Goal: Communication & Community: Answer question/provide support

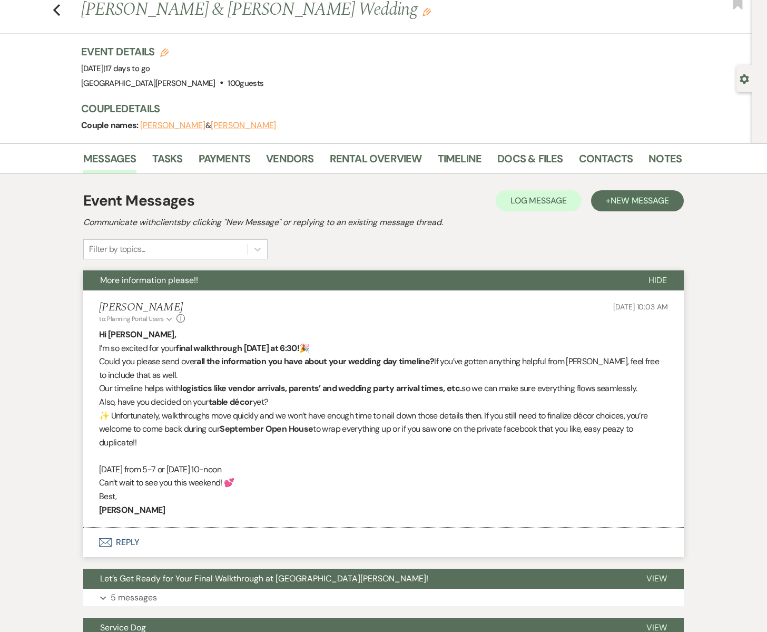
click at [352, 210] on div "Event Messages Log Log Message + New Message" at bounding box center [383, 201] width 600 height 22
click at [56, 7] on use "button" at bounding box center [56, 10] width 7 height 12
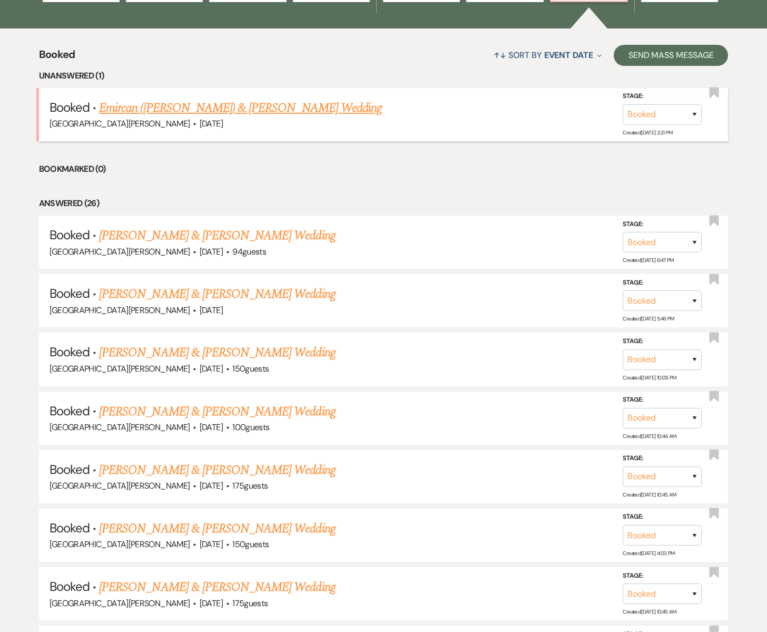
click at [186, 105] on link "Emircan ([PERSON_NAME]) & [PERSON_NAME] Wedding" at bounding box center [240, 107] width 283 height 19
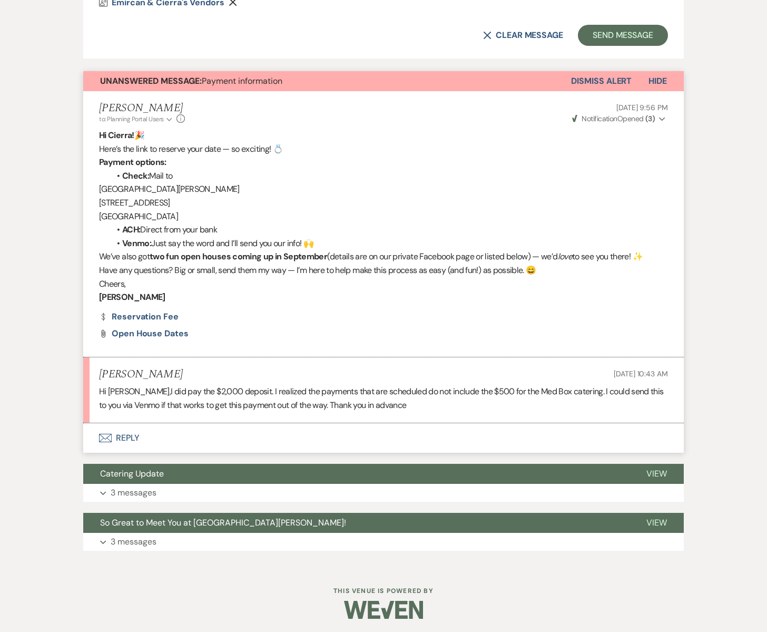
scroll to position [1070, 0]
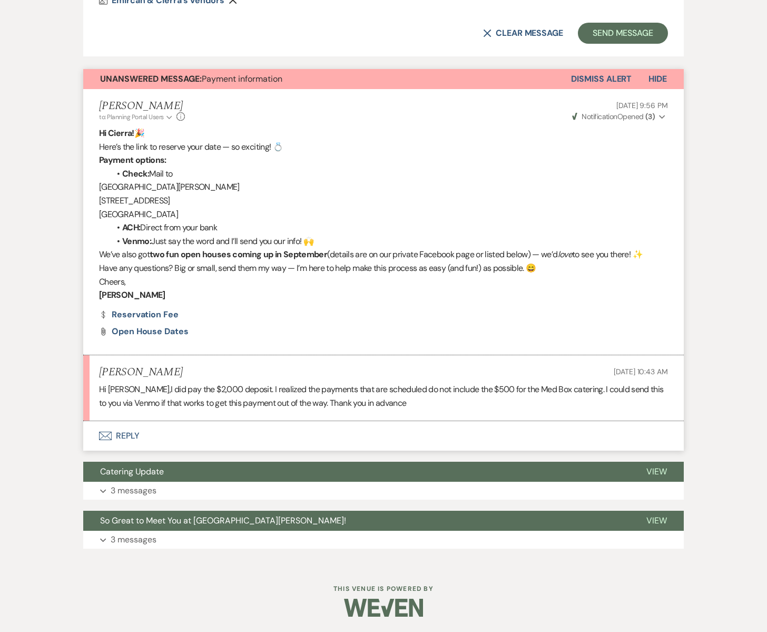
click at [106, 435] on icon "Envelope" at bounding box center [105, 435] width 13 height 8
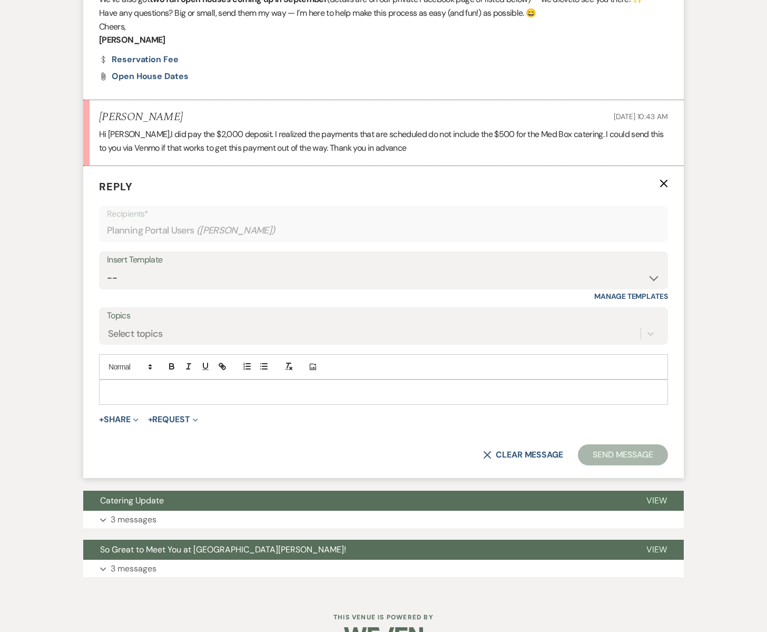
scroll to position [1330, 0]
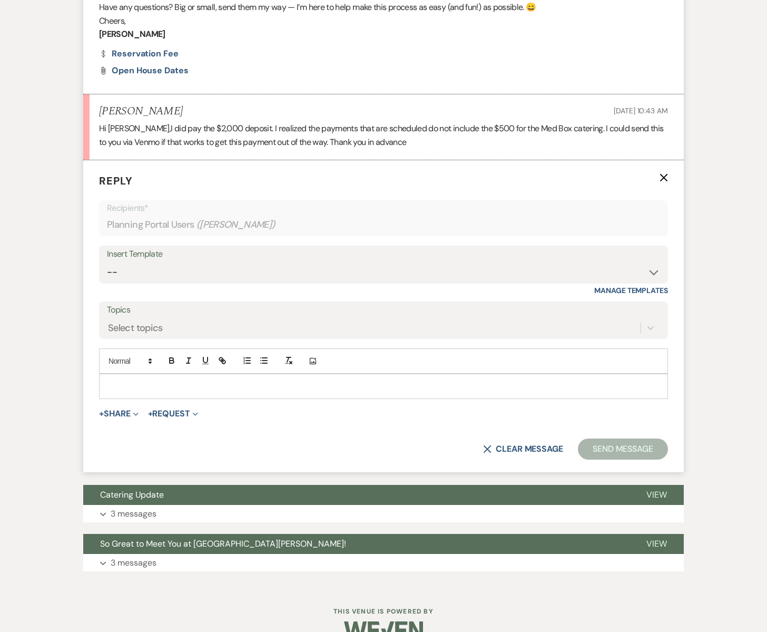
drag, startPoint x: 127, startPoint y: 392, endPoint x: 136, endPoint y: 389, distance: 9.7
click at [128, 391] on div at bounding box center [384, 386] width 568 height 24
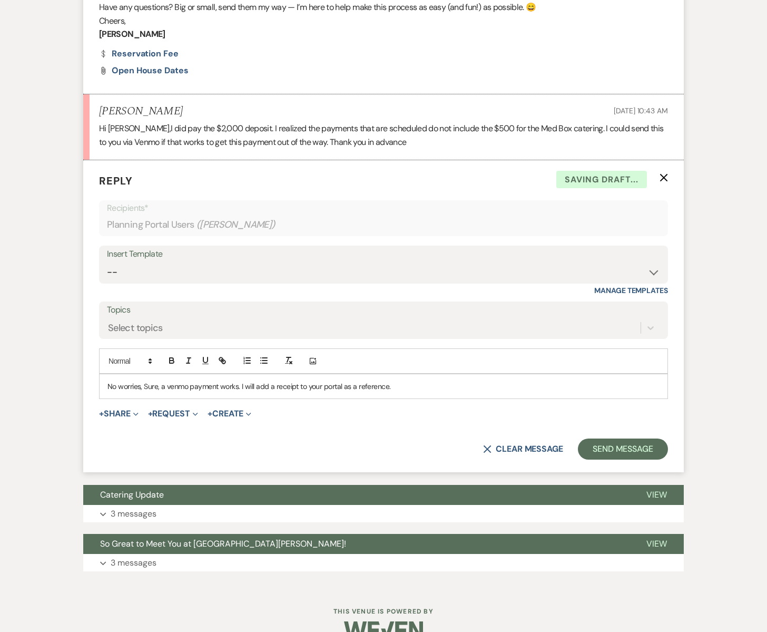
click at [170, 387] on p "No worries, Sure, a venmo payment works. I will add a receipt to your portal as…" at bounding box center [383, 386] width 552 height 12
click at [403, 384] on p "No worries, Sure, a Venmo payment works. I will add a receipt to your portal as…" at bounding box center [383, 386] width 552 height 12
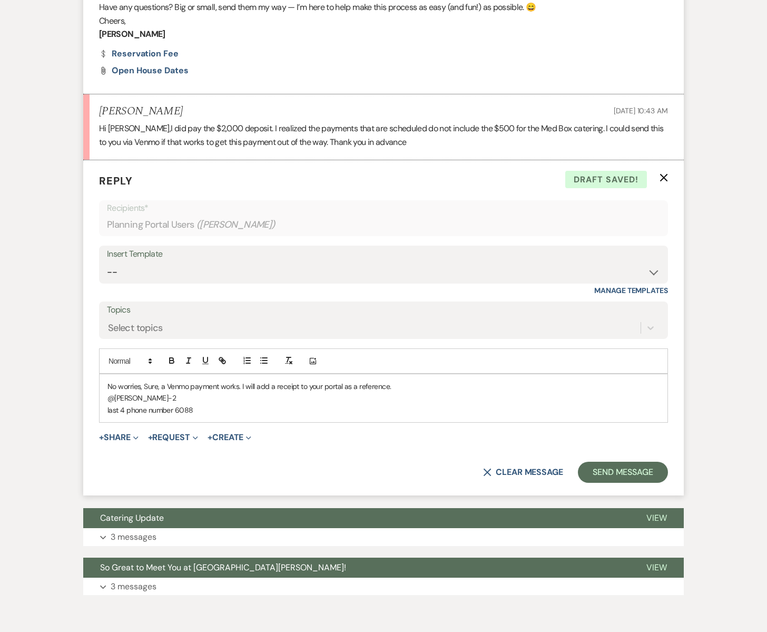
click at [175, 410] on p "last 4 phone number 6088" at bounding box center [383, 410] width 552 height 12
click at [209, 409] on p "last 4 phone number #6088" at bounding box center [383, 410] width 552 height 12
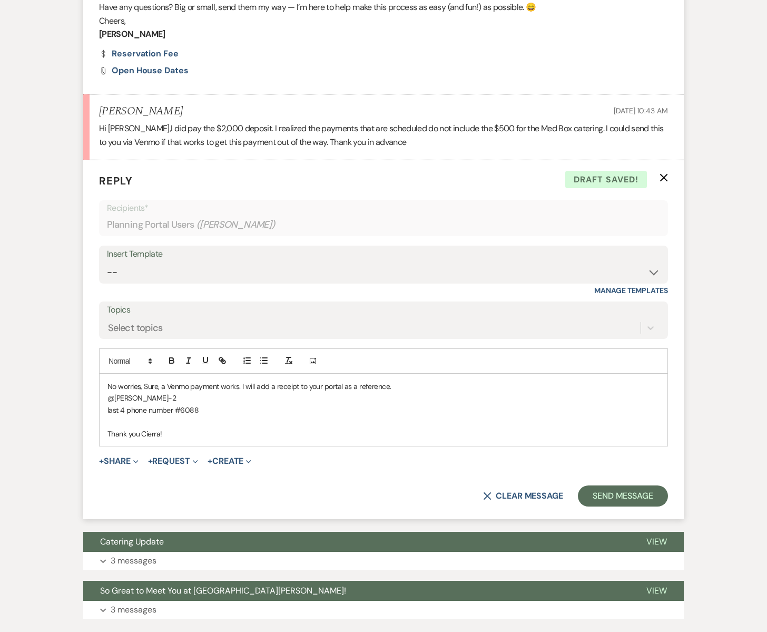
click at [143, 385] on p "No worries, Sure, a Venmo payment works. I will add a receipt to your portal as…" at bounding box center [383, 386] width 552 height 12
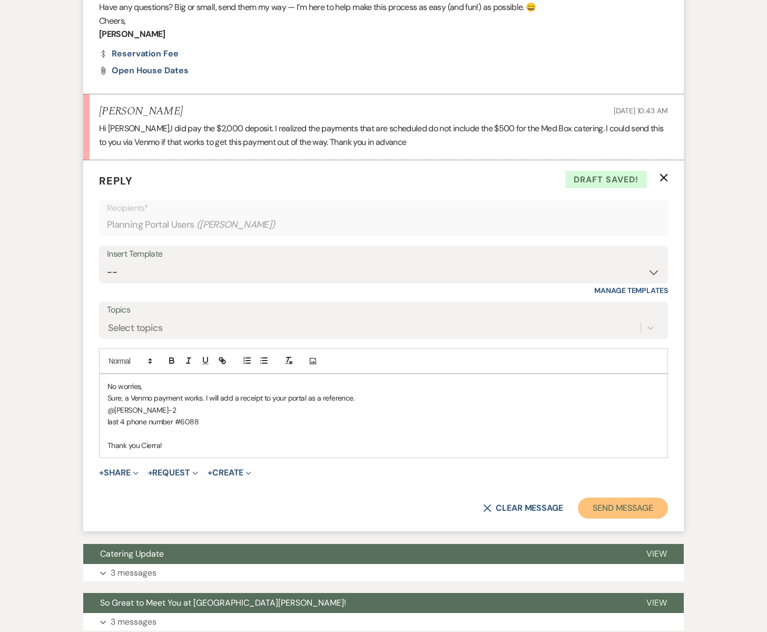
click at [605, 508] on button "Send Message" at bounding box center [623, 507] width 90 height 21
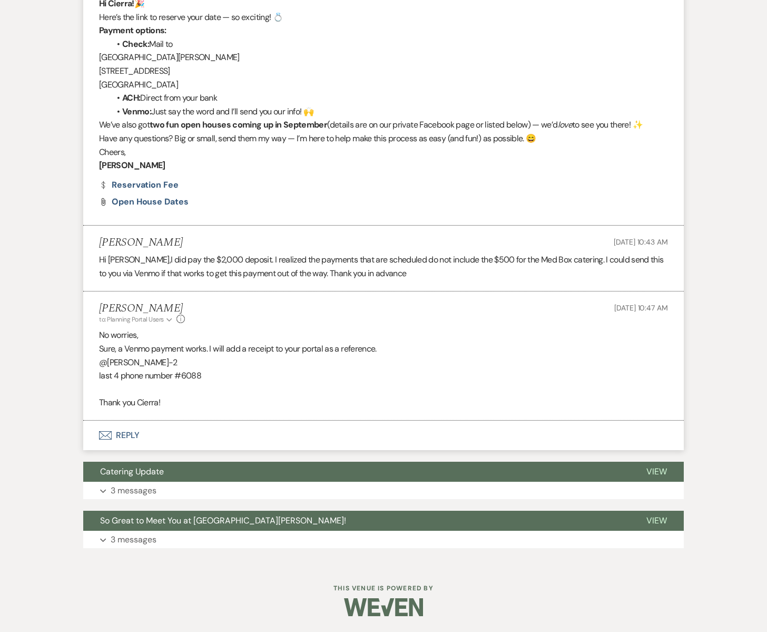
scroll to position [1199, 0]
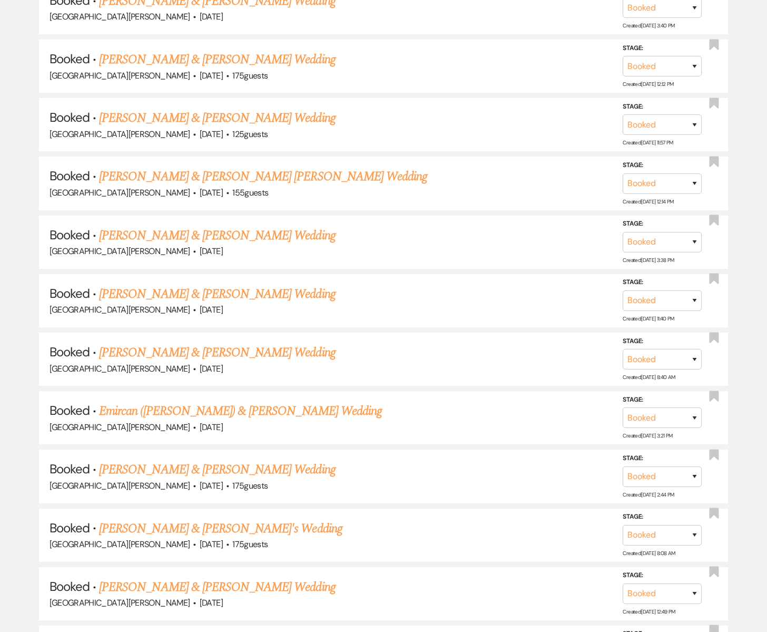
scroll to position [379, 0]
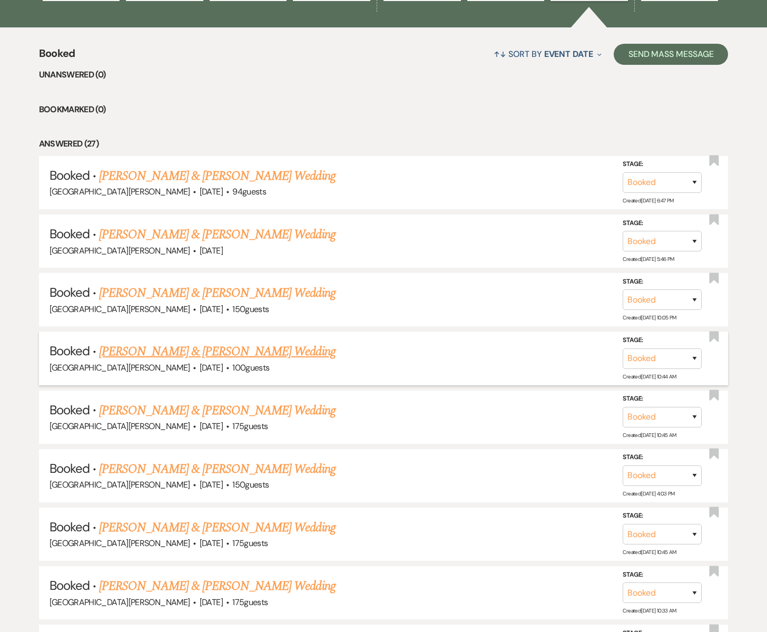
click at [165, 347] on link "[PERSON_NAME] & [PERSON_NAME] Wedding" at bounding box center [217, 351] width 236 height 19
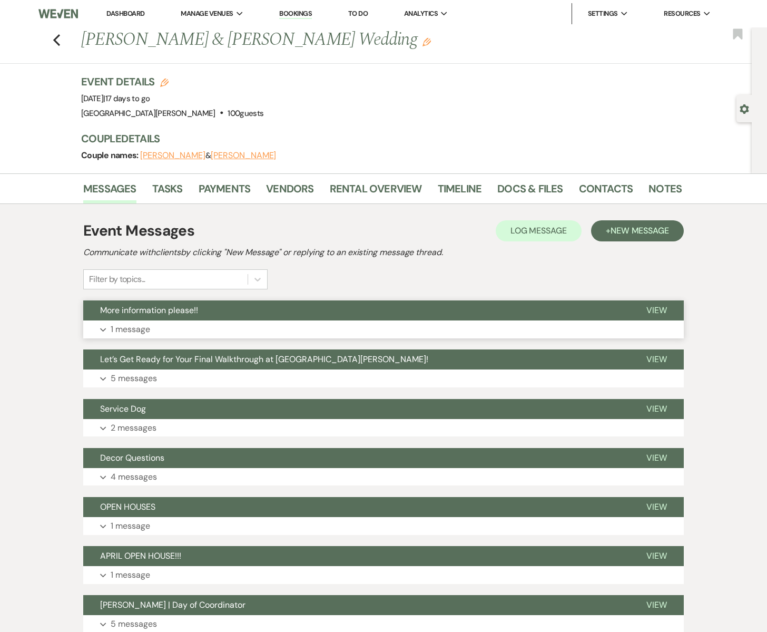
click at [264, 320] on button "Expand 1 message" at bounding box center [383, 329] width 600 height 18
